Goal: Transaction & Acquisition: Purchase product/service

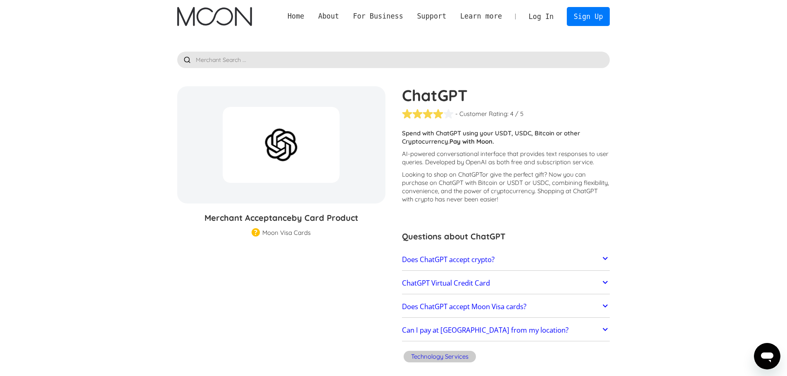
click at [539, 15] on link "Log In" at bounding box center [541, 16] width 39 height 18
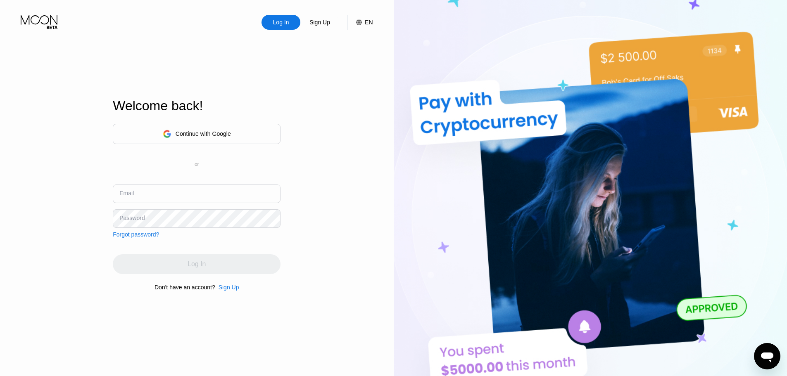
click at [183, 188] on input "text" at bounding box center [197, 194] width 168 height 19
type input "yaroslav_kulagin_2016@mail.ru"
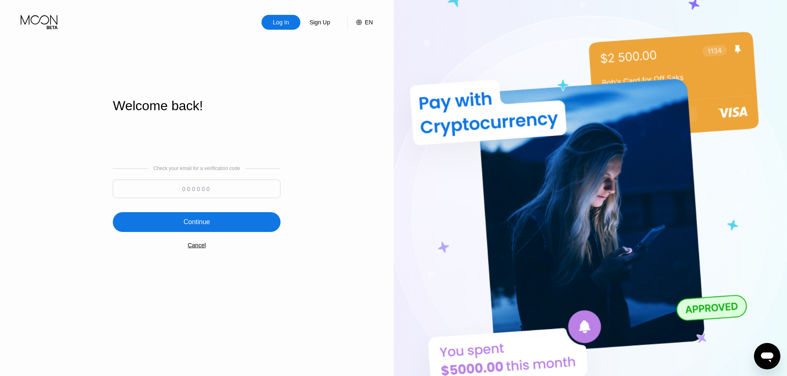
click at [205, 188] on input at bounding box center [197, 189] width 168 height 19
paste input "525246"
type input "525246"
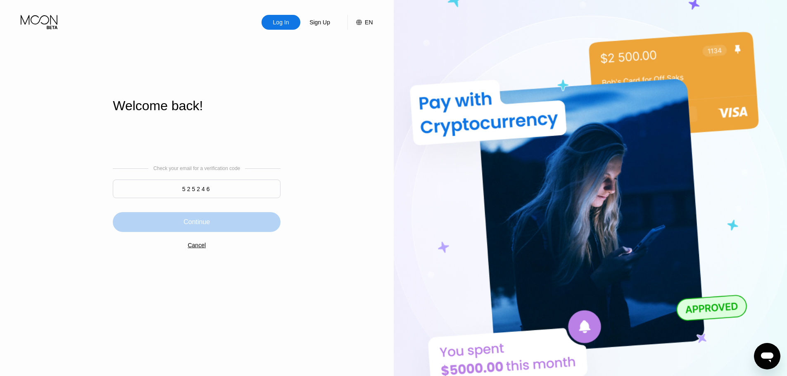
click at [234, 214] on div "Continue" at bounding box center [197, 222] width 168 height 20
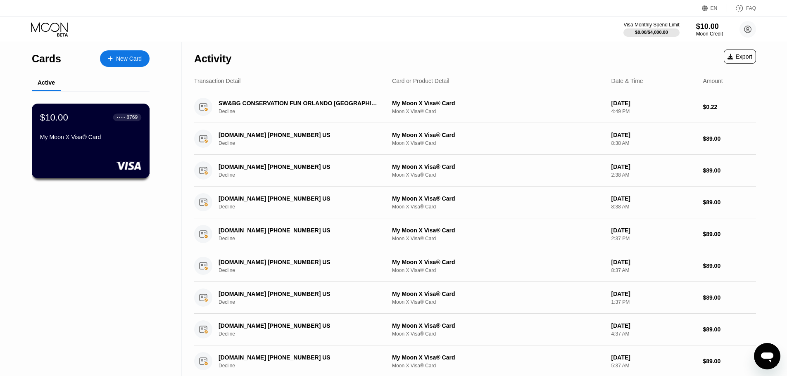
click at [99, 149] on div "$10.00 ● ● ● ● 8769 My Moon X Visa® Card" at bounding box center [91, 141] width 118 height 75
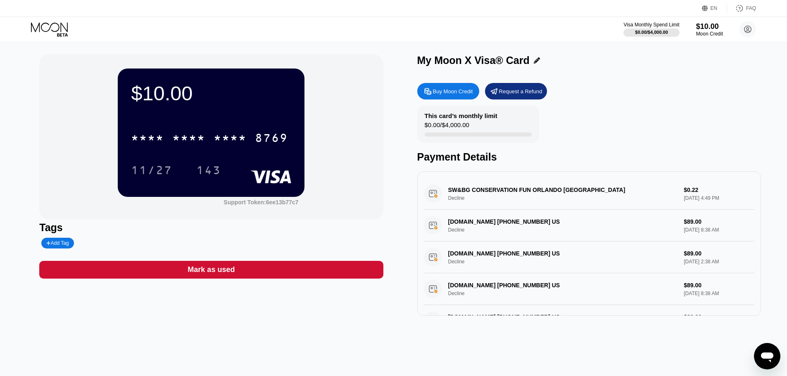
click at [47, 30] on icon at bounding box center [50, 29] width 38 height 14
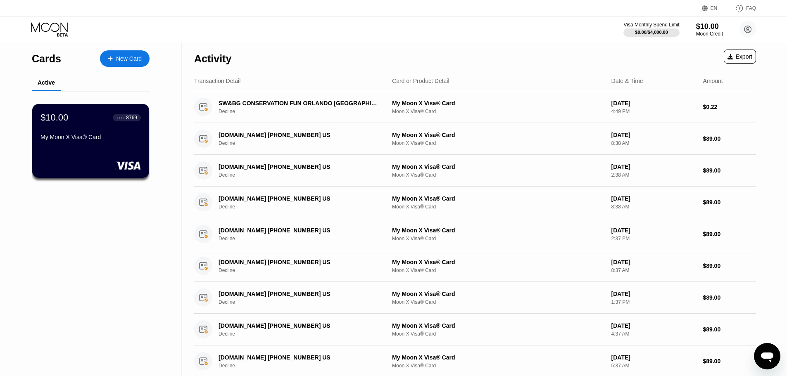
click at [125, 59] on div "New Card" at bounding box center [129, 58] width 26 height 7
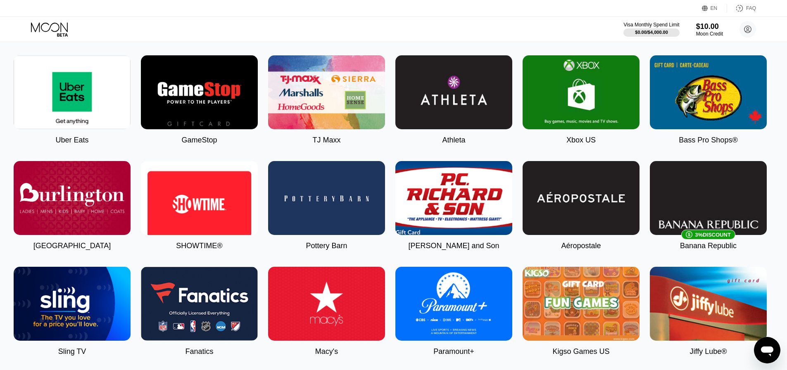
scroll to position [437, 3]
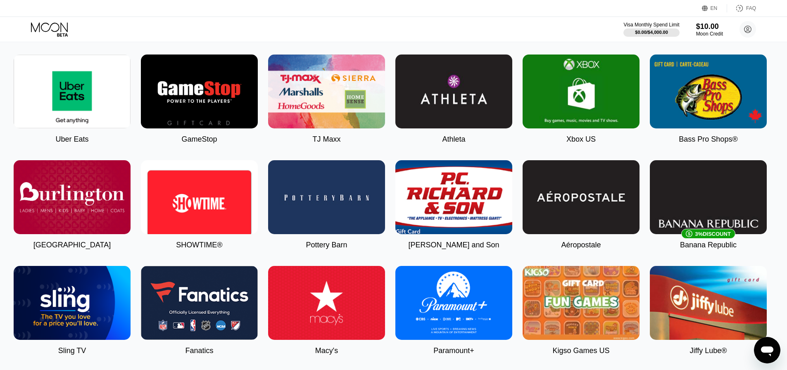
click at [558, 102] on img at bounding box center [581, 92] width 117 height 74
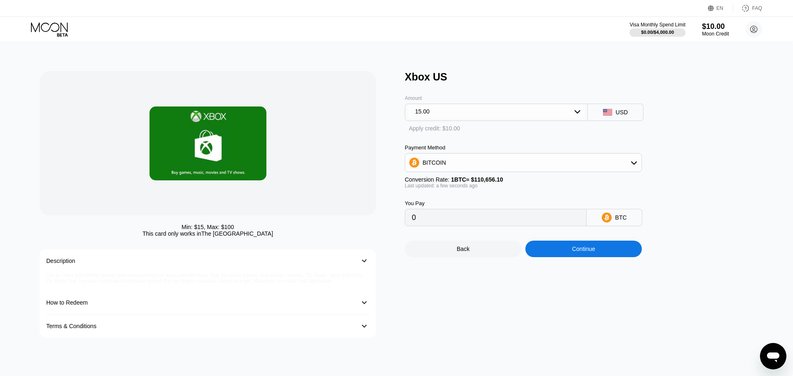
type input "0.00013556"
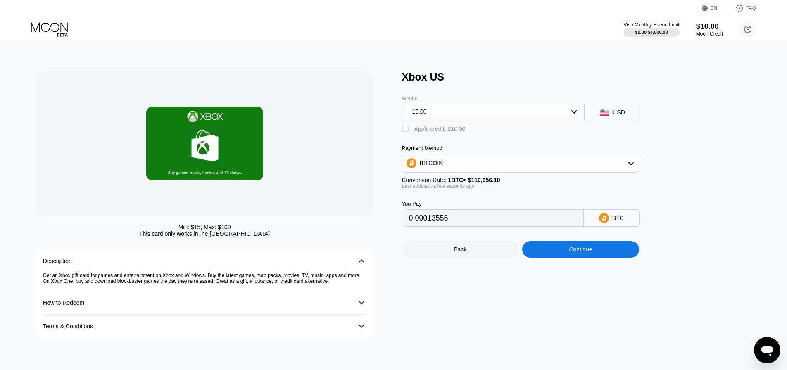
click at [574, 114] on icon at bounding box center [574, 111] width 7 height 7
click at [708, 145] on div "Xbox US Amount 15.00 15.00 25.00 50.00 100.00 USD  Apply credit: $10.00 Paymen…" at bounding box center [580, 204] width 357 height 267
click at [708, 143] on div "Xbox US Amount 15.00 15.00 25.00 50.00 100.00 USD  Apply credit: $10.00 Paymen…" at bounding box center [580, 204] width 357 height 267
click at [574, 110] on div "15.00" at bounding box center [493, 111] width 177 height 13
click at [630, 220] on div "BTC" at bounding box center [612, 217] width 56 height 17
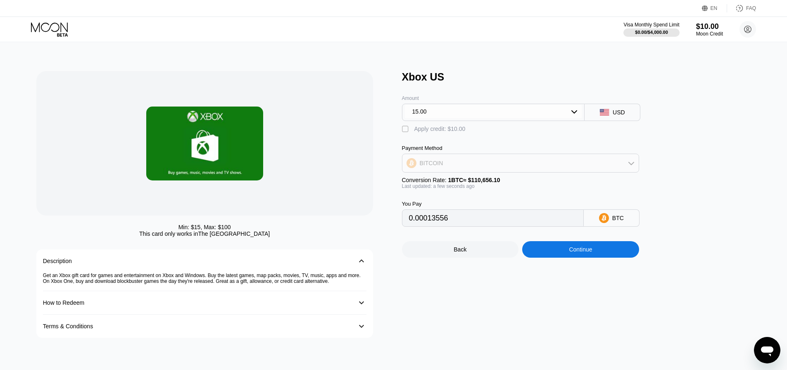
click at [594, 164] on div "BITCOIN" at bounding box center [520, 163] width 236 height 17
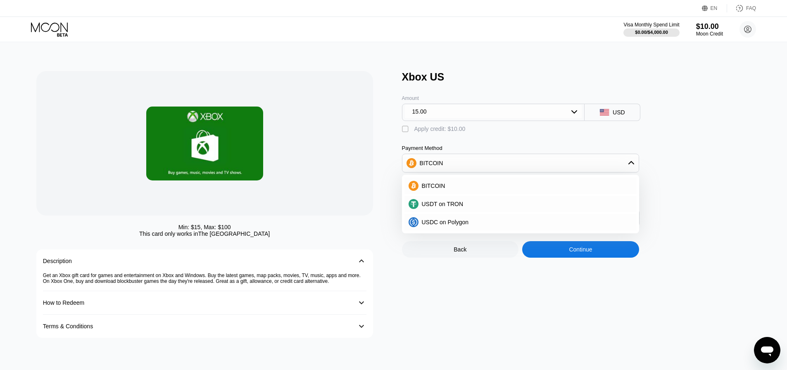
click at [687, 162] on div "Xbox US Amount 15.00 USD  Apply credit: $10.00 Payment Method BITCOIN BITCOIN …" at bounding box center [580, 204] width 357 height 267
click at [384, 261] on div "Min: $ 15 , Max: $ 100 This card only works in The United States Description 󰅀 …" at bounding box center [214, 204] width 357 height 267
click at [467, 171] on div "BITCOIN" at bounding box center [520, 163] width 236 height 17
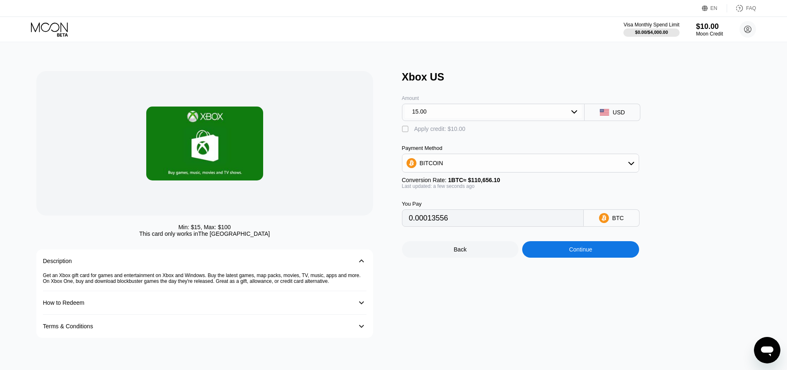
click at [408, 131] on div "" at bounding box center [406, 129] width 8 height 8
click at [405, 130] on div "" at bounding box center [406, 129] width 8 height 8
click at [405, 130] on div "" at bounding box center [406, 129] width 8 height 8
click at [405, 130] on div "" at bounding box center [406, 129] width 8 height 8
click at [405, 130] on div "" at bounding box center [406, 129] width 8 height 8
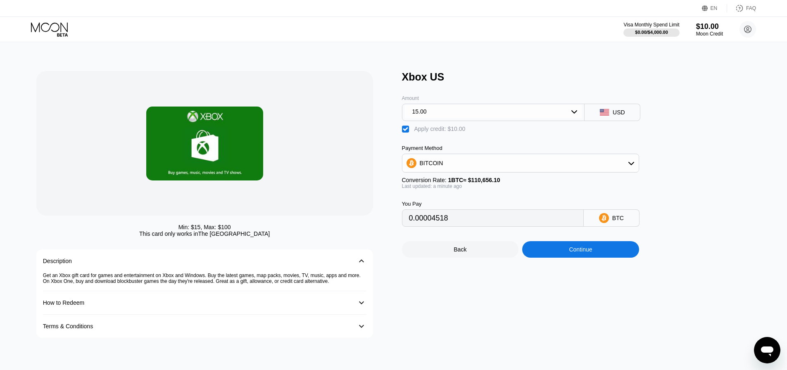
click at [405, 130] on div "" at bounding box center [406, 129] width 8 height 8
type input "0.00013556"
click at [611, 119] on div "USD" at bounding box center [613, 112] width 56 height 17
click at [579, 114] on div "15.00" at bounding box center [493, 111] width 177 height 13
click at [689, 151] on div "Xbox US Amount 15.00 15.00 25.00 50.00 100.00 USD  Apply credit: $10.00 Paymen…" at bounding box center [580, 204] width 357 height 267
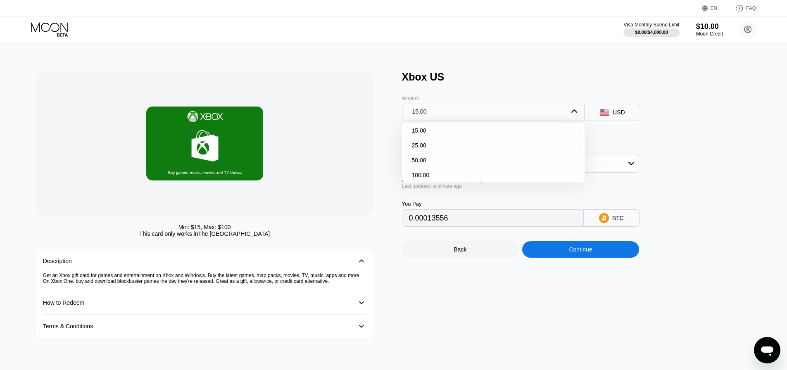
click at [575, 112] on icon at bounding box center [574, 111] width 7 height 7
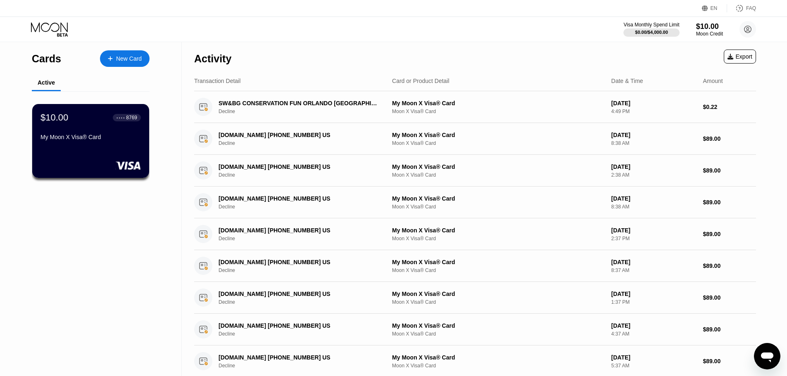
click at [60, 35] on icon at bounding box center [62, 34] width 11 height 3
click at [52, 27] on icon at bounding box center [50, 29] width 38 height 14
click at [127, 59] on div "New Card" at bounding box center [129, 58] width 26 height 7
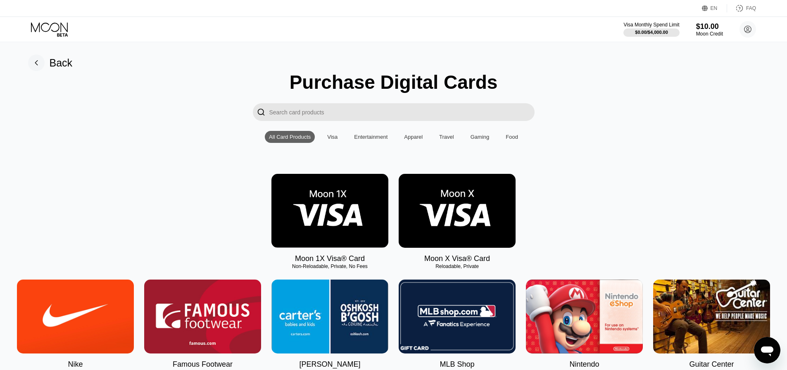
click at [348, 115] on input "Search card products" at bounding box center [401, 112] width 265 height 18
click at [444, 116] on input "Search card products" at bounding box center [401, 112] width 265 height 18
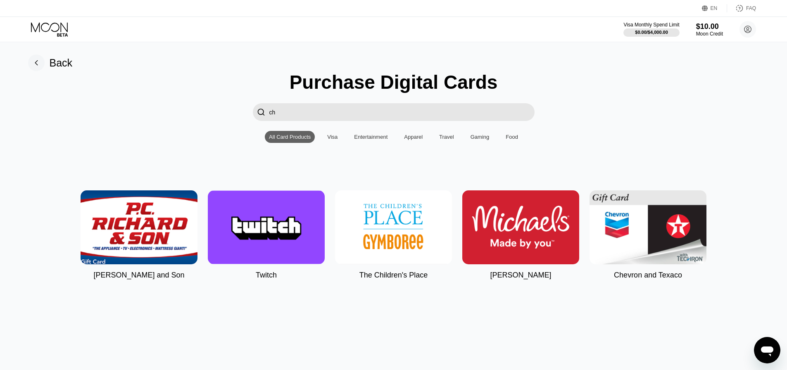
type input "c"
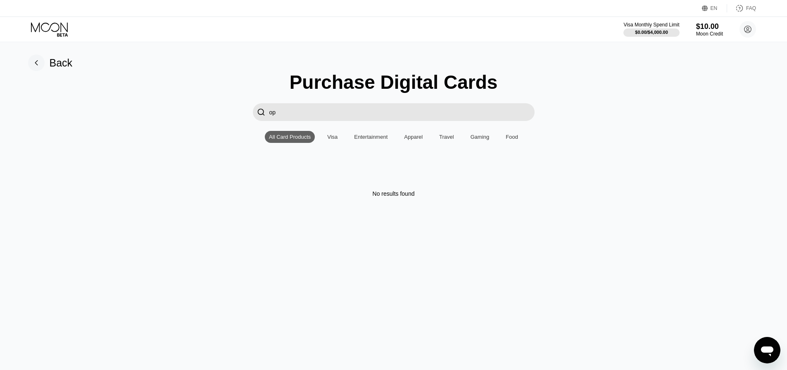
type input "o"
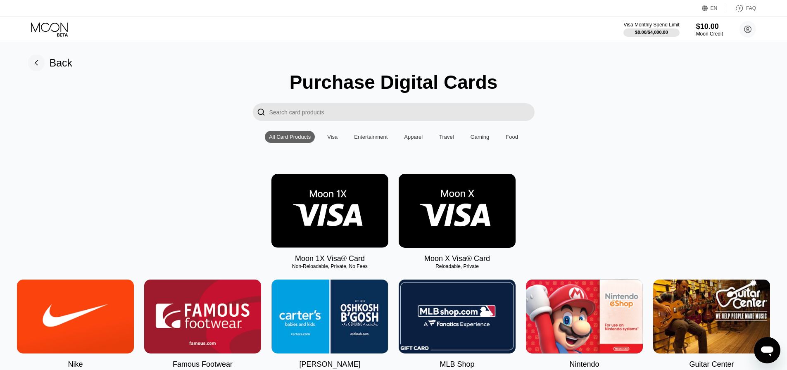
drag, startPoint x: 428, startPoint y: 124, endPoint x: 427, endPoint y: 115, distance: 8.3
click at [427, 121] on input "Search card products" at bounding box center [401, 112] width 265 height 18
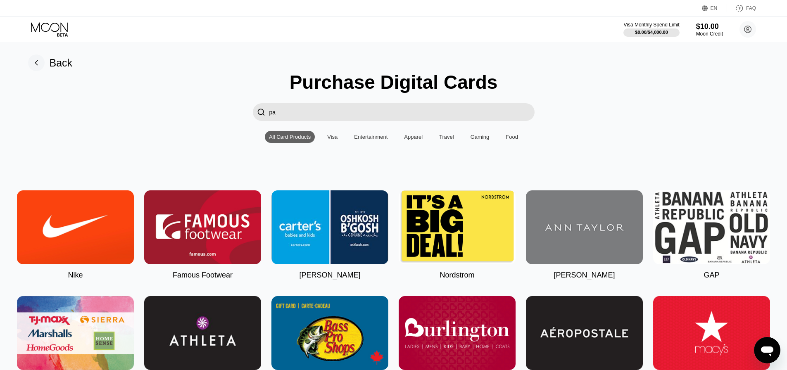
type input "pay"
type input "pal"
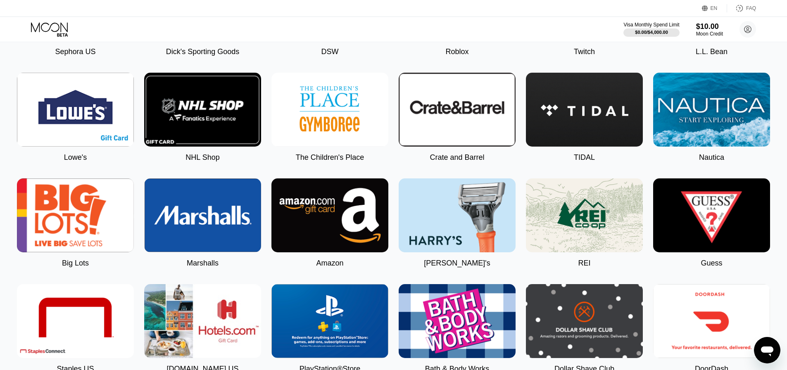
scroll to position [836, 0]
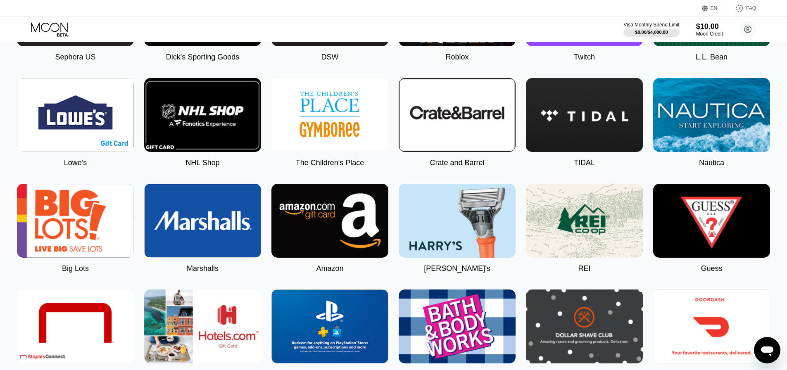
drag, startPoint x: 332, startPoint y: 233, endPoint x: 337, endPoint y: 229, distance: 6.9
click at [332, 233] on img at bounding box center [329, 221] width 117 height 74
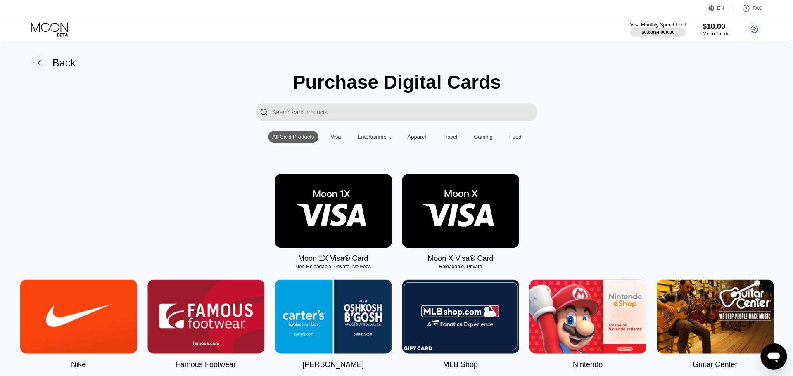
type input "0"
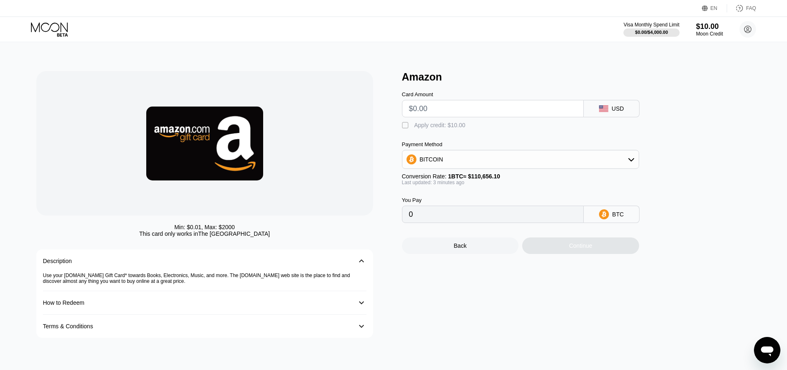
click at [502, 109] on input "text" at bounding box center [493, 108] width 168 height 17
click at [406, 129] on div "" at bounding box center [406, 125] width 8 height 8
click at [406, 129] on div "" at bounding box center [406, 125] width 8 height 8
click at [451, 107] on input "text" at bounding box center [493, 108] width 168 height 17
type input "$1"
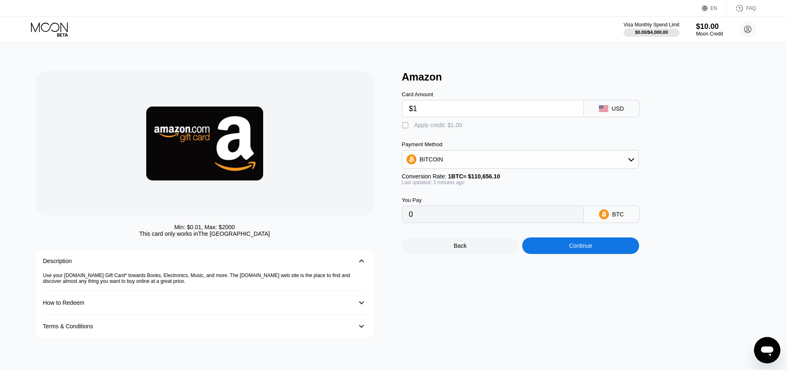
type input "0.00000904"
type input "$1"
click at [509, 56] on div "Min: $ 0.01 , Max: $ 2000 This card only works in The United States Description…" at bounding box center [393, 206] width 793 height 328
click at [404, 126] on div "" at bounding box center [406, 125] width 8 height 8
click at [403, 126] on div "" at bounding box center [406, 125] width 8 height 8
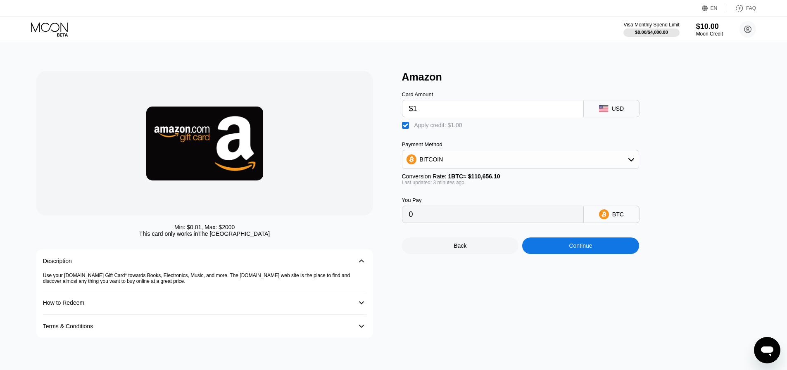
type input "0.00000904"
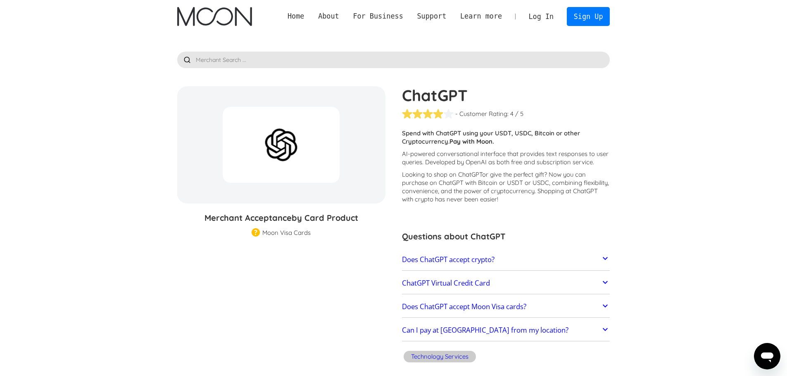
click at [605, 261] on icon at bounding box center [605, 259] width 10 height 10
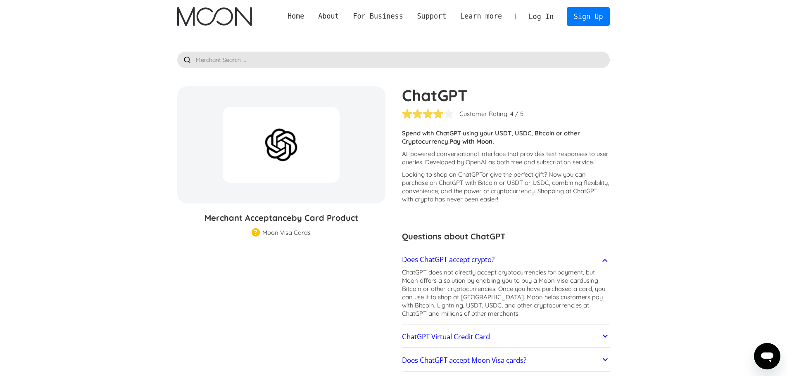
click at [604, 257] on icon at bounding box center [605, 261] width 10 height 10
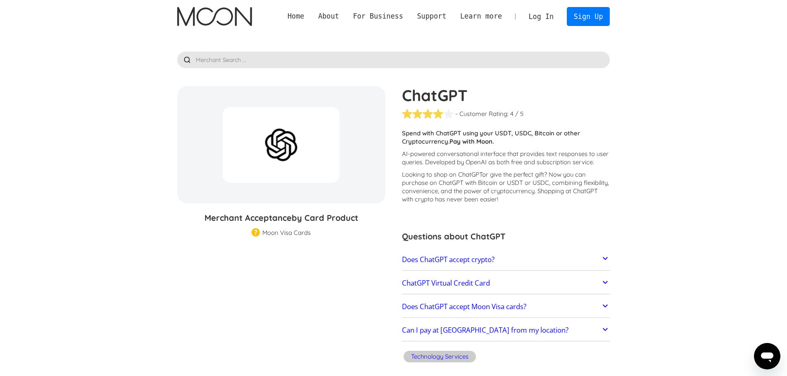
click at [210, 18] on img "home" at bounding box center [214, 16] width 75 height 19
click at [604, 311] on div at bounding box center [605, 307] width 10 height 12
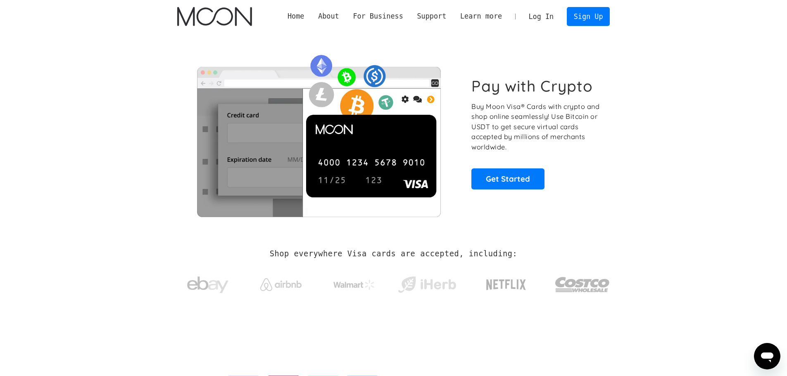
click at [549, 18] on link "Log In" at bounding box center [541, 16] width 39 height 18
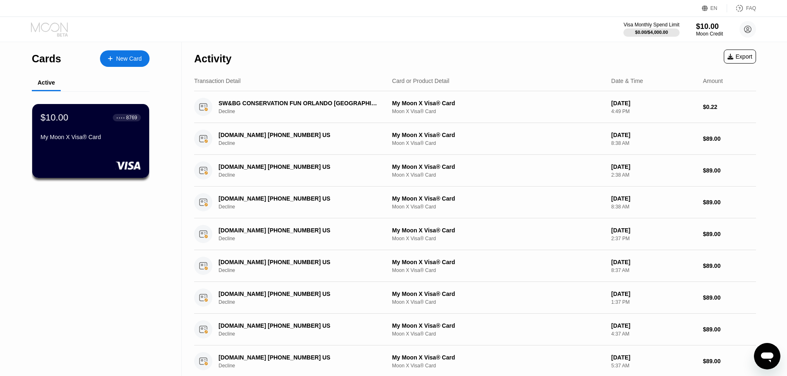
click at [55, 29] on icon at bounding box center [50, 29] width 38 height 14
click at [745, 28] on icon at bounding box center [747, 29] width 7 height 7
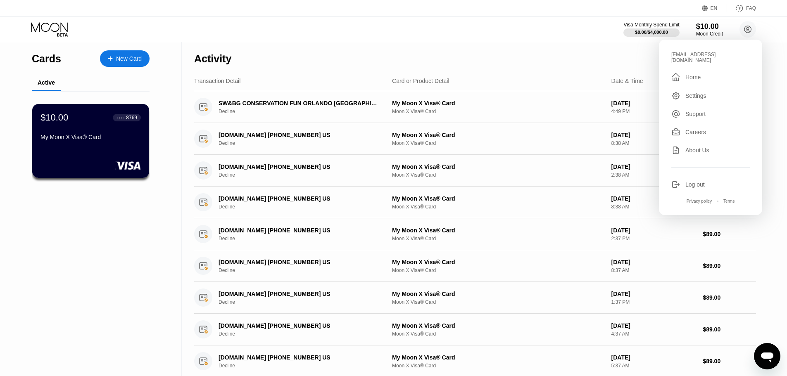
click at [119, 60] on div "New Card" at bounding box center [129, 58] width 26 height 7
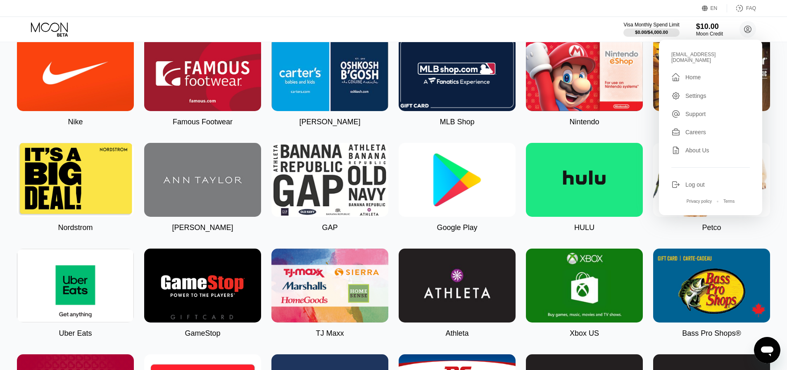
scroll to position [248, 0]
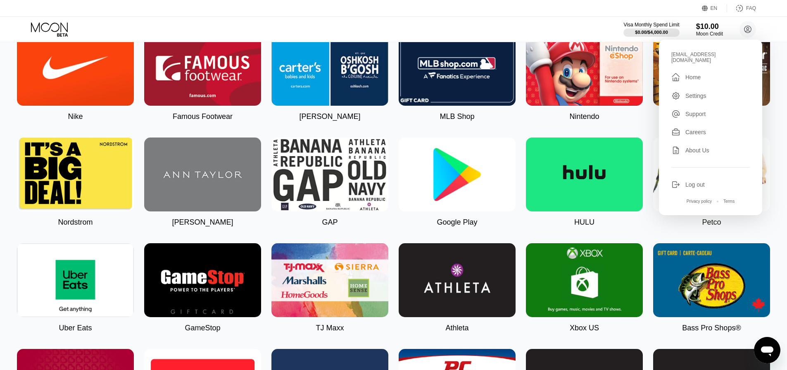
click at [596, 305] on img at bounding box center [584, 280] width 117 height 74
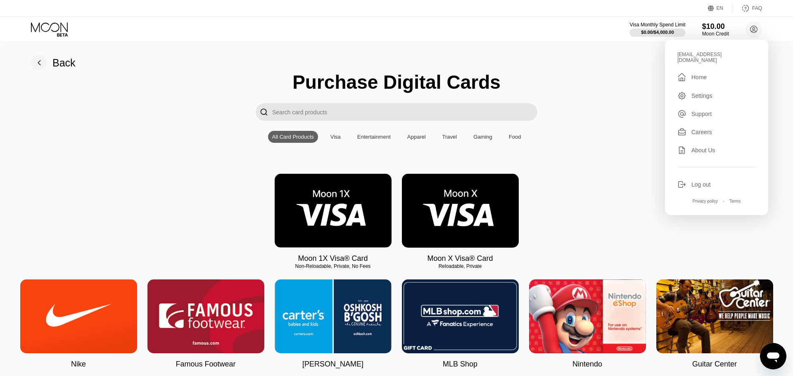
type input "0.00013549"
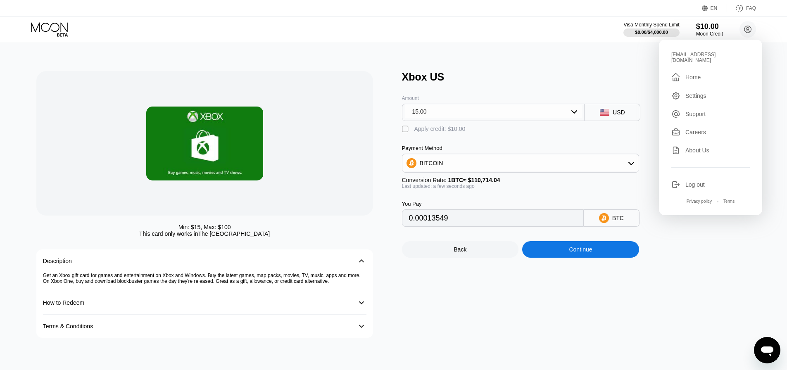
click at [599, 55] on div "Min: $ 15 , Max: $ 100 This card only works in [GEOGRAPHIC_DATA] Description 󰅀 …" at bounding box center [393, 206] width 793 height 328
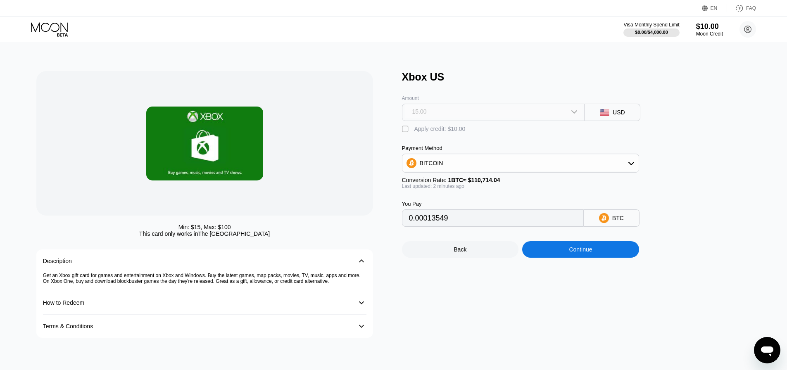
click at [434, 114] on div "15.00" at bounding box center [493, 111] width 177 height 13
click at [639, 68] on div "Min: $ 15 , Max: $ 100 This card only works in The United States Description 󰅀 …" at bounding box center [393, 206] width 793 height 328
click at [573, 115] on icon at bounding box center [574, 111] width 7 height 7
type input "0.00013533"
type input "0.00013535"
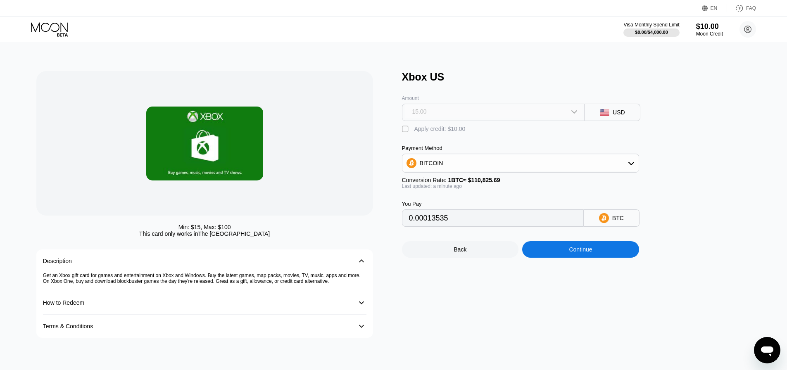
click at [481, 118] on div "15.00" at bounding box center [493, 111] width 177 height 13
click at [515, 81] on div "Xbox US" at bounding box center [580, 77] width 357 height 12
click at [721, 82] on div "Xbox US" at bounding box center [580, 77] width 357 height 12
click at [714, 172] on div "Xbox US Amount 15.00 15.00 25.00 50.00 100.00 USD  Apply credit: $10.00 Paymen…" at bounding box center [580, 204] width 357 height 267
click at [576, 112] on icon at bounding box center [574, 111] width 7 height 7
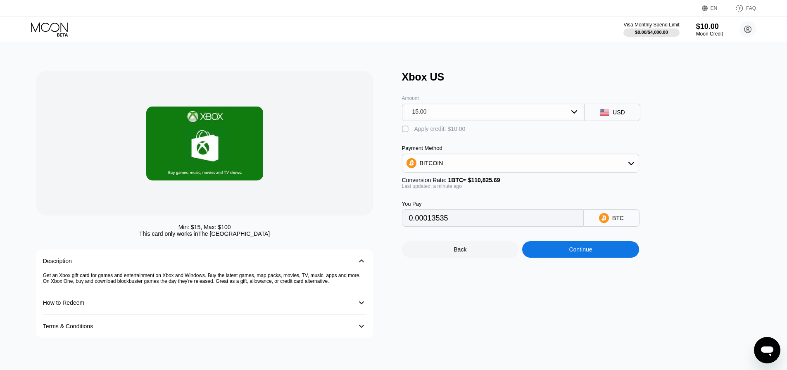
click at [431, 116] on div "15.00" at bounding box center [493, 111] width 177 height 13
click at [736, 186] on div "Xbox US Amount 15.00 15.00 25.00 50.00 100.00 USD  Apply credit: $10.00 Paymen…" at bounding box center [580, 204] width 357 height 267
click at [501, 303] on div "Xbox US Amount 15.00 15.00 25.00 50.00 100.00 USD  Apply credit: $10.00 Paymen…" at bounding box center [580, 204] width 357 height 267
click at [558, 114] on div "15.00" at bounding box center [493, 111] width 177 height 13
type input "0.00013532"
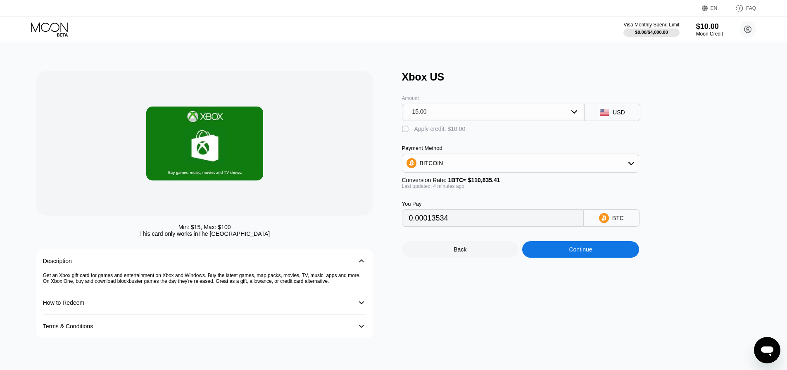
type input "0.00013538"
